Goal: Answer question/provide support: Share knowledge or assist other users

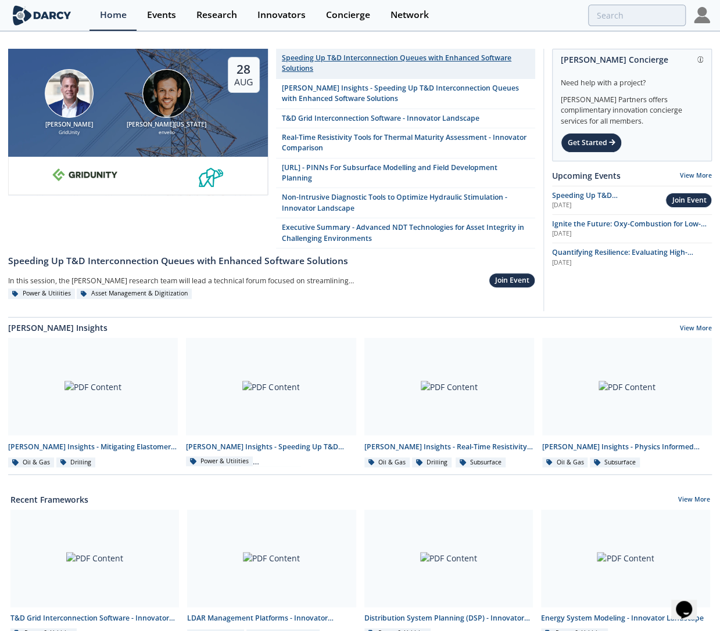
click at [315, 59] on div "Speeding Up T&D Interconnection Queues with Enhanced Software Solutions" at bounding box center [405, 63] width 247 height 21
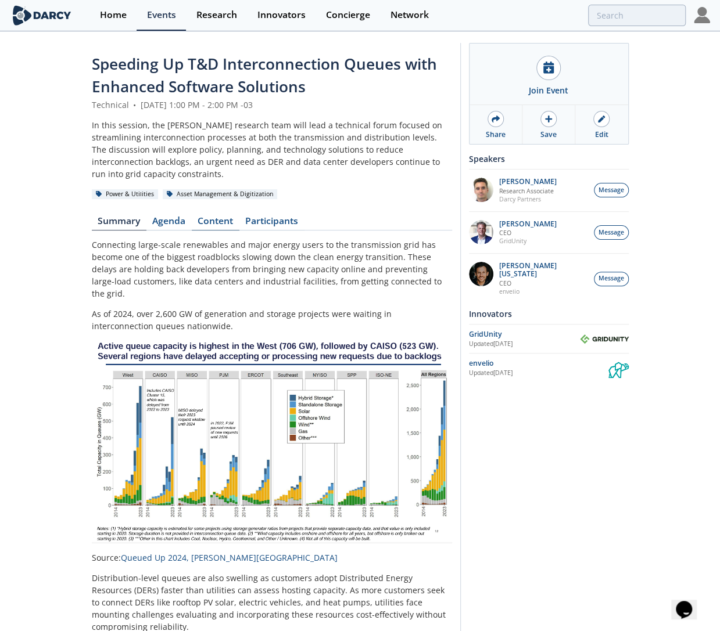
click at [215, 217] on link "Content" at bounding box center [216, 224] width 48 height 14
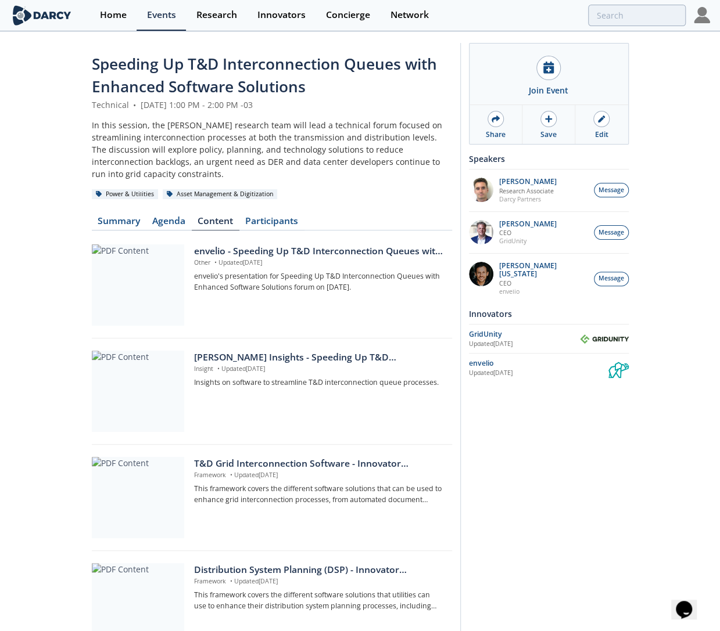
scroll to position [258, 0]
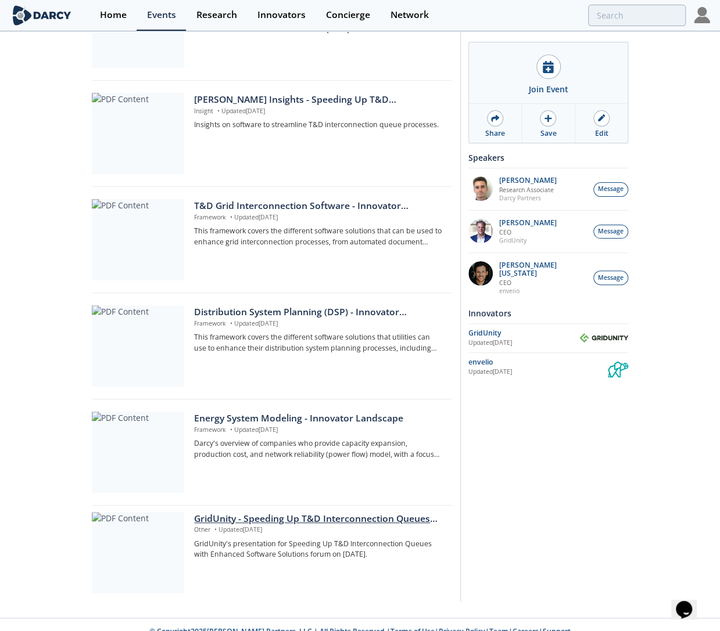
click at [298, 512] on div "GridUnity - Speeding Up T&D Interconnection Queues with Enhanced Software Solut…" at bounding box center [318, 519] width 249 height 14
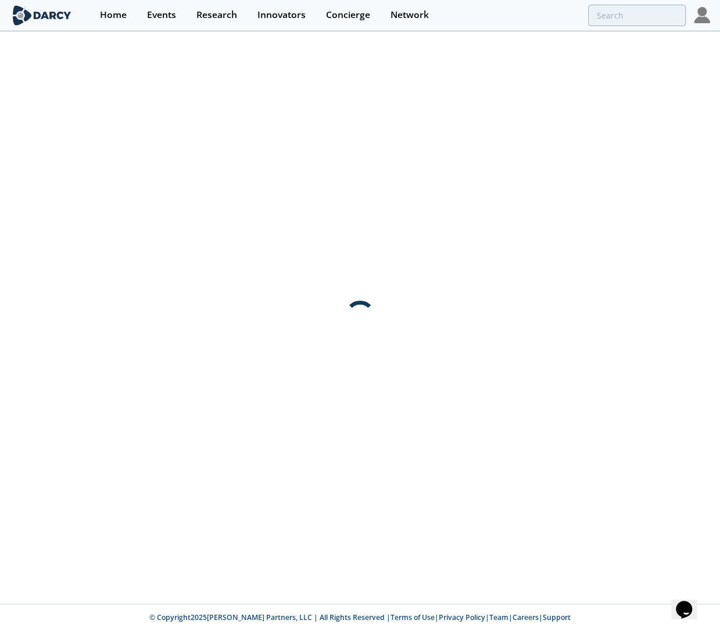
scroll to position [0, 0]
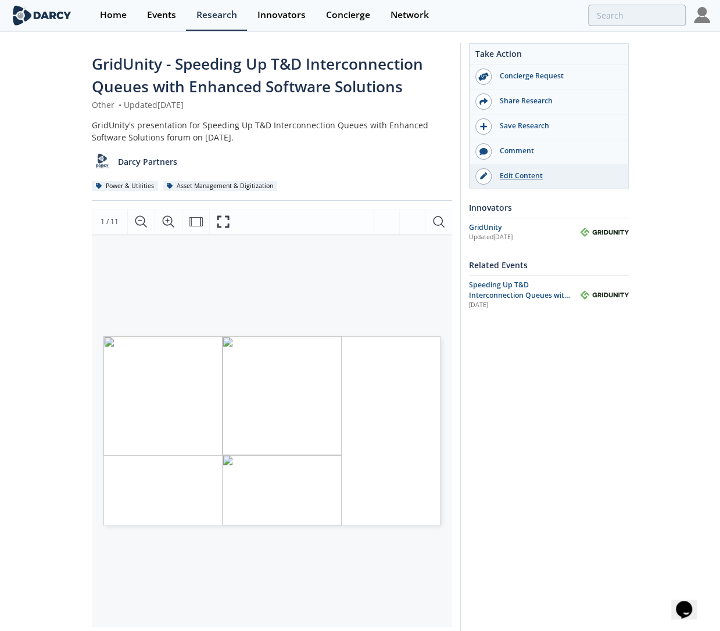
click at [527, 165] on link "Edit Content" at bounding box center [548, 176] width 159 height 24
click at [697, 26] on div at bounding box center [701, 15] width 16 height 31
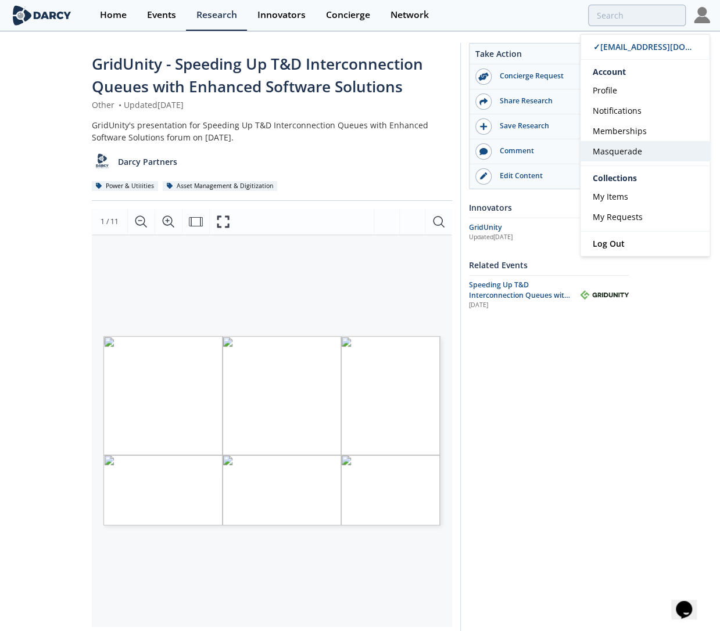
click at [618, 150] on span "Masquerade" at bounding box center [616, 151] width 49 height 11
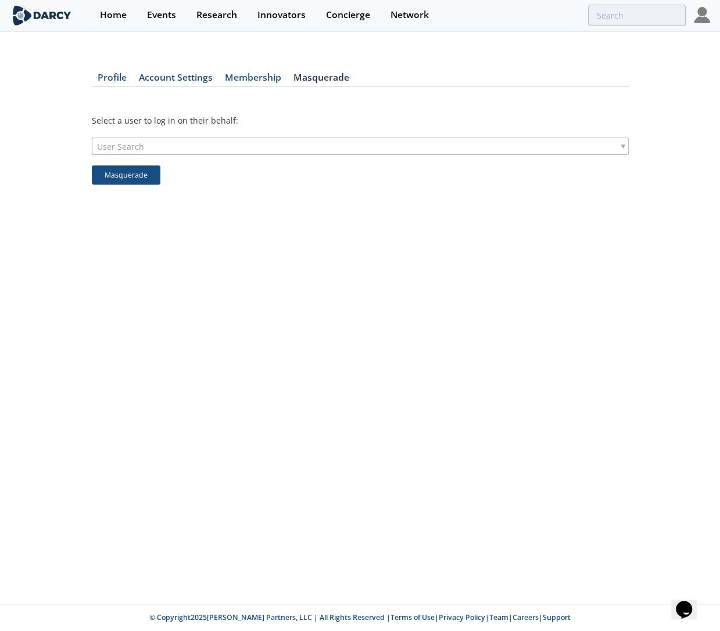
click at [267, 143] on div "User Search" at bounding box center [360, 146] width 537 height 17
type input "e"
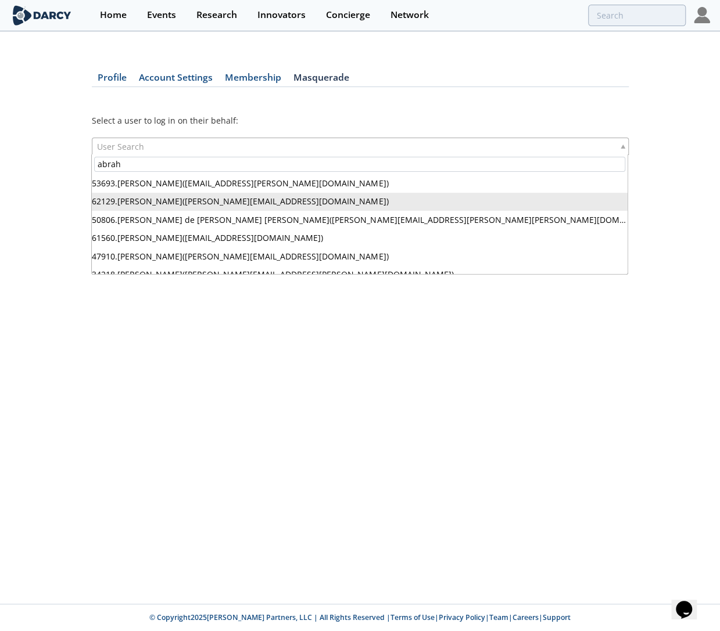
type input "abrah"
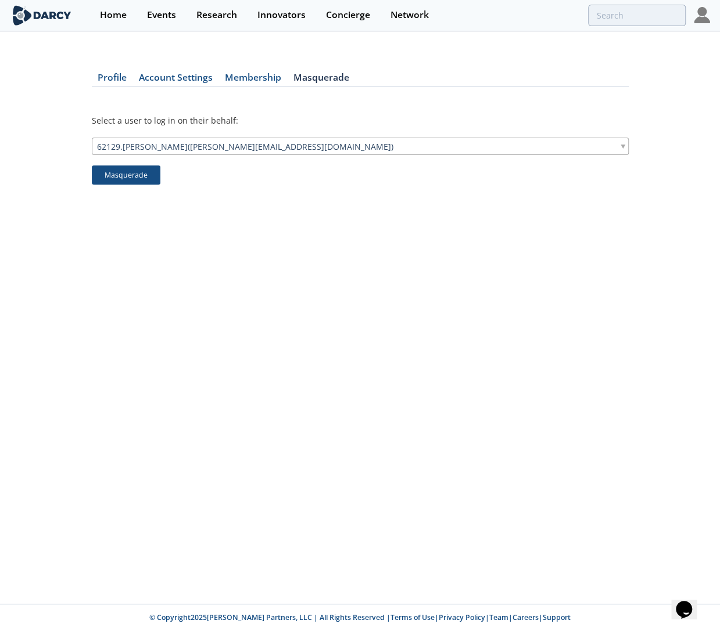
click at [117, 163] on div "Masquerade" at bounding box center [360, 173] width 537 height 24
click at [128, 171] on button "Masquerade" at bounding box center [126, 176] width 69 height 20
